Goal: Task Accomplishment & Management: Use online tool/utility

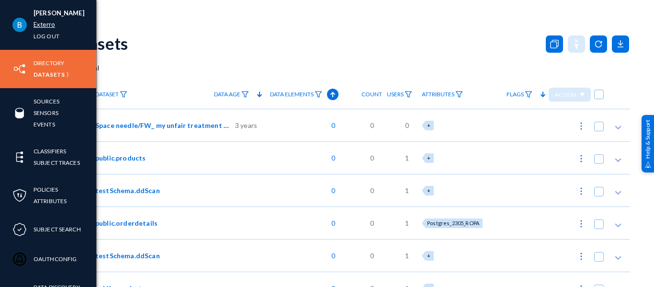
click at [43, 22] on link "Exterro" at bounding box center [45, 24] width 22 height 11
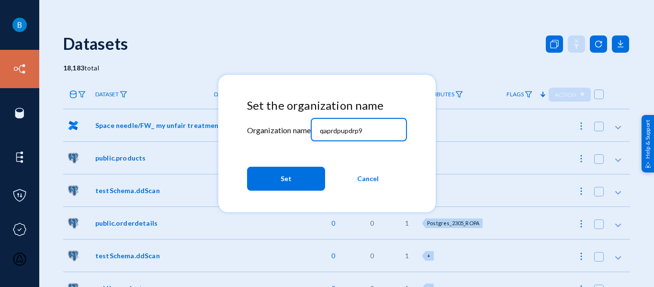
click at [351, 131] on input "qaprdpupdrp9" at bounding box center [361, 130] width 82 height 9
type input "tandl"
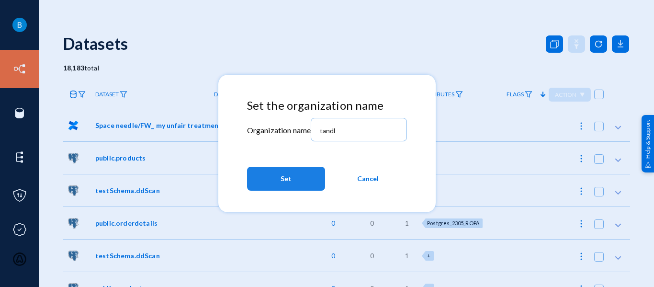
click at [297, 179] on button "Set" at bounding box center [286, 179] width 78 height 24
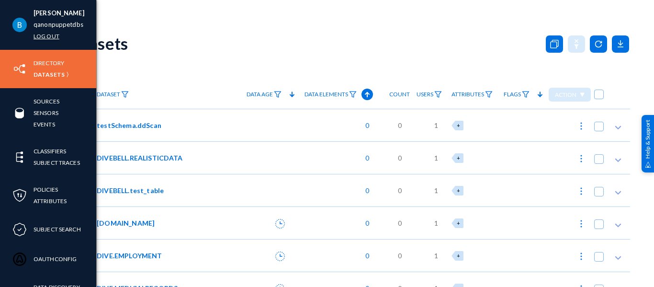
click at [39, 35] on link "Log out" at bounding box center [47, 36] width 26 height 11
